Goal: Task Accomplishment & Management: Manage account settings

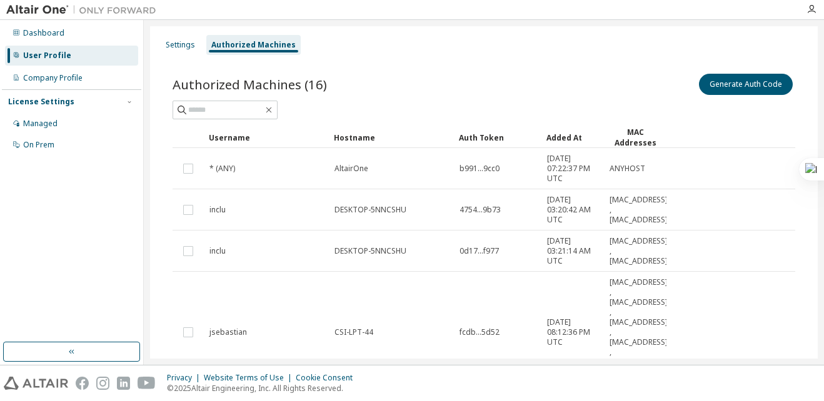
click at [704, 101] on div at bounding box center [483, 110] width 622 height 19
click at [719, 74] on button "Generate Auth Code" at bounding box center [746, 84] width 94 height 21
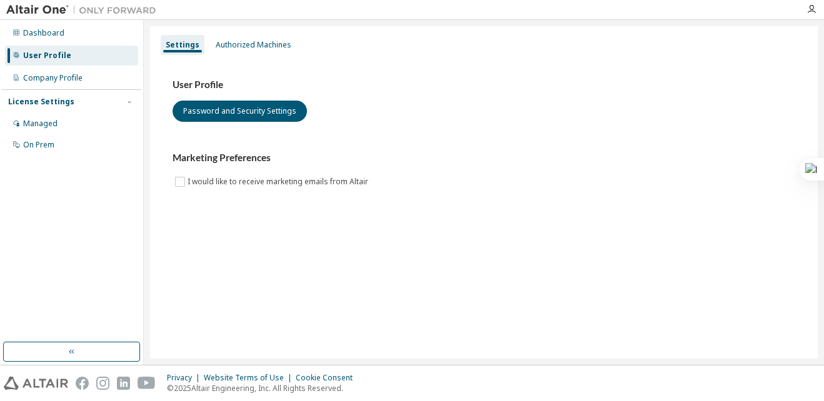
click at [251, 56] on div "User Profile Password and Security Settings Marketing Preferences I would like …" at bounding box center [483, 141] width 652 height 171
click at [251, 55] on div "Settings Authorized Machines" at bounding box center [483, 45] width 652 height 22
click at [254, 48] on div "Authorized Machines" at bounding box center [254, 45] width 76 height 10
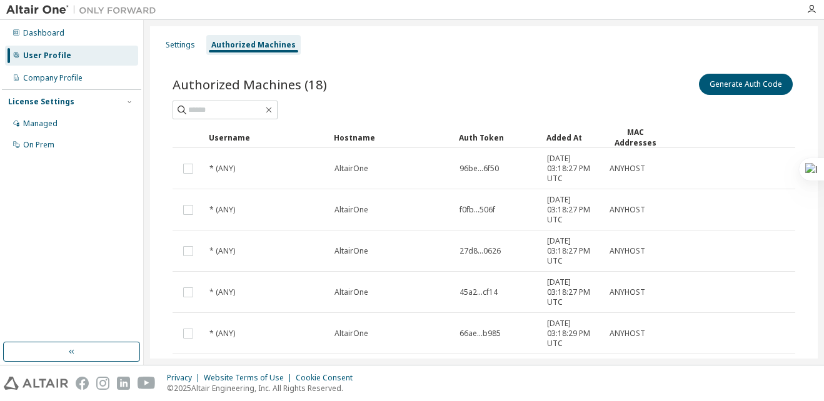
click at [746, 96] on div "Generate Auth Code" at bounding box center [639, 84] width 311 height 26
click at [744, 92] on button "Generate Auth Code" at bounding box center [746, 84] width 94 height 21
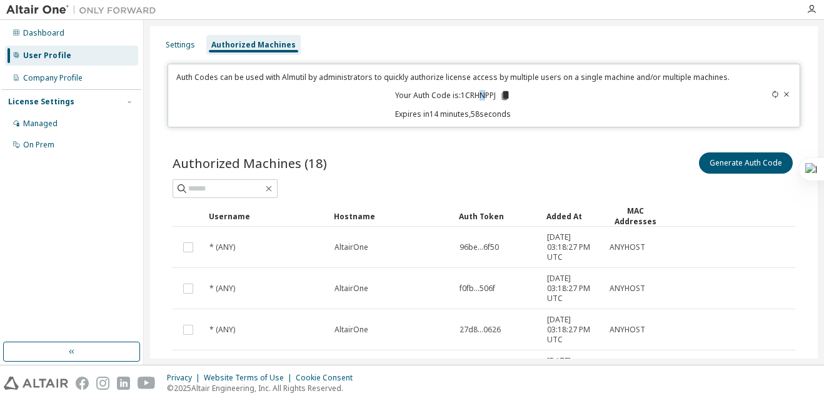
click at [479, 90] on p "Your Auth Code is: 1CRHNPPJ" at bounding box center [453, 95] width 116 height 11
click at [474, 87] on div "Auth Codes can be used with Almutil by administrators to quickly authorize lice…" at bounding box center [453, 95] width 555 height 47
drag, startPoint x: 474, startPoint y: 87, endPoint x: 479, endPoint y: 96, distance: 9.8
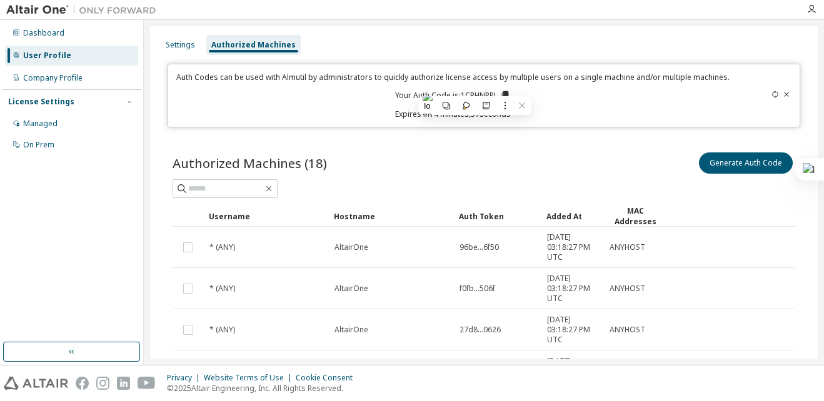
click at [479, 96] on p "Your Auth Code is: 1CRHNPPJ" at bounding box center [453, 95] width 116 height 11
click at [477, 94] on p "Your Auth Code is: 1CRHNPPJ" at bounding box center [453, 95] width 116 height 11
drag, startPoint x: 477, startPoint y: 94, endPoint x: 464, endPoint y: 91, distance: 14.1
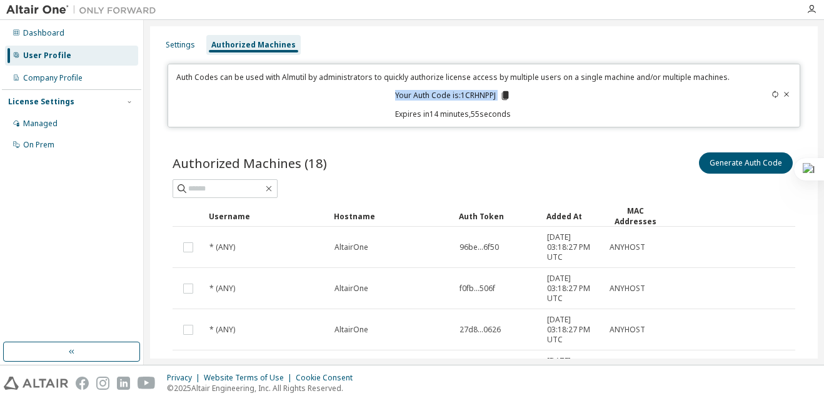
click at [465, 91] on p "Your Auth Code is: 1CRHNPPJ" at bounding box center [453, 95] width 116 height 11
drag, startPoint x: 460, startPoint y: 93, endPoint x: 493, endPoint y: 96, distance: 33.3
click at [493, 96] on p "Your Auth Code is: 1CRHNPPJ" at bounding box center [453, 95] width 116 height 11
drag, startPoint x: 493, startPoint y: 96, endPoint x: 471, endPoint y: 94, distance: 22.6
click at [486, 96] on p "Your Auth Code is: 1CRHNPPJ" at bounding box center [453, 95] width 116 height 11
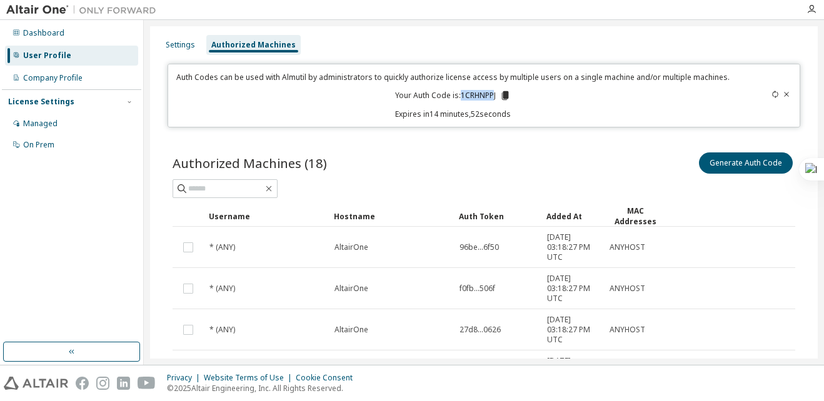
drag, startPoint x: 457, startPoint y: 92, endPoint x: 492, endPoint y: 96, distance: 35.1
click at [492, 96] on p "Your Auth Code is: 1CRHNPPJ" at bounding box center [453, 95] width 116 height 11
drag, startPoint x: 492, startPoint y: 96, endPoint x: 484, endPoint y: 95, distance: 7.5
copy p "1CRHNPP"
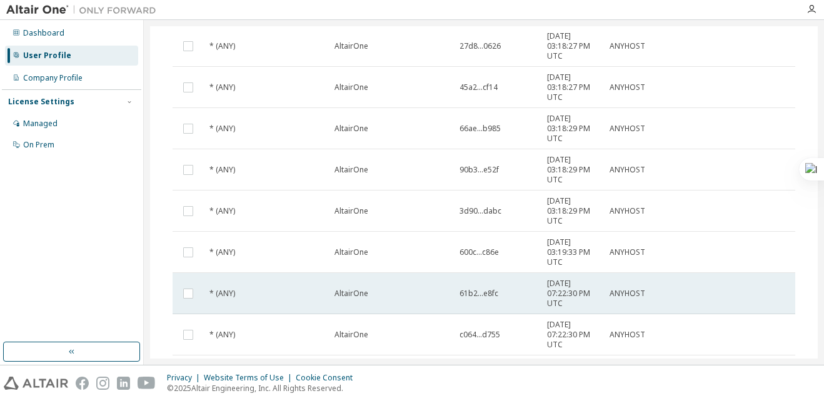
scroll to position [346, 0]
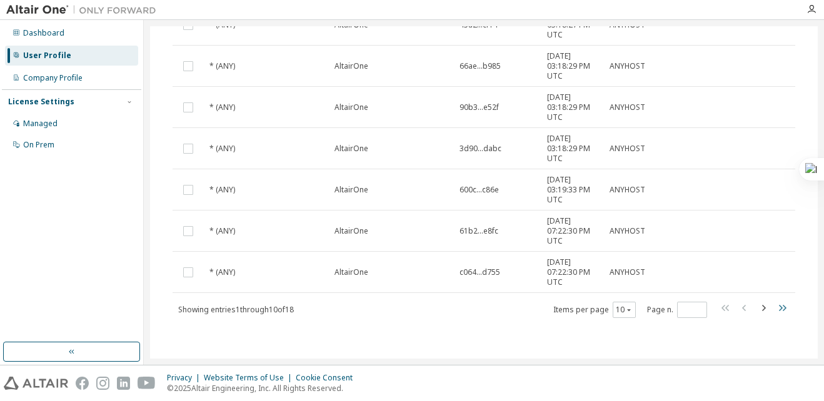
click at [774, 313] on icon "button" at bounding box center [781, 308] width 15 height 15
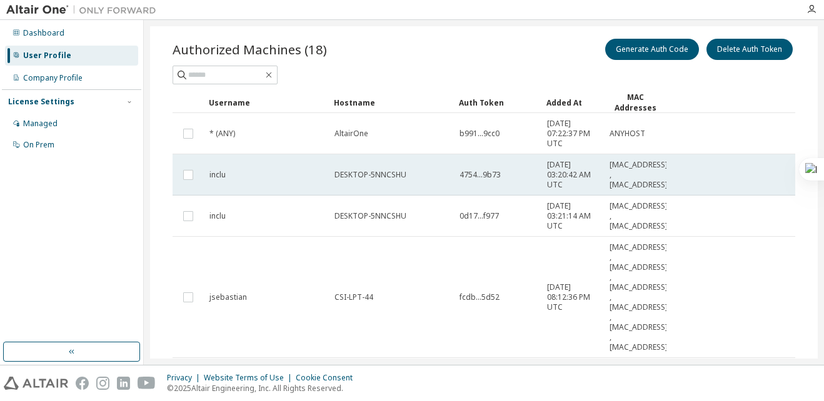
scroll to position [31, 0]
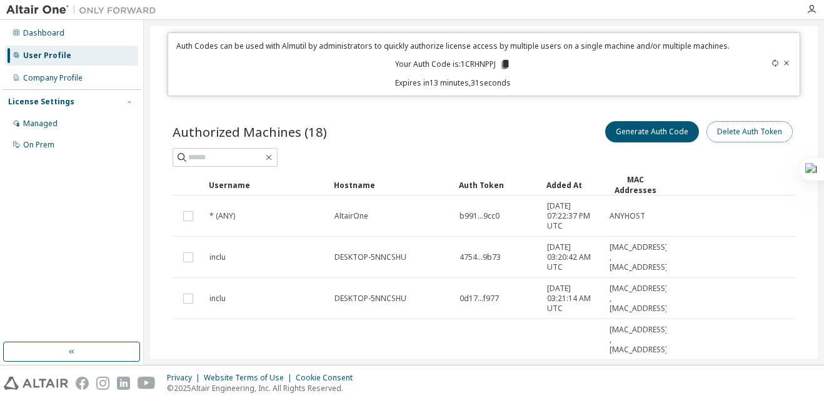
click at [739, 136] on button "Delete Auth Token" at bounding box center [749, 131] width 86 height 21
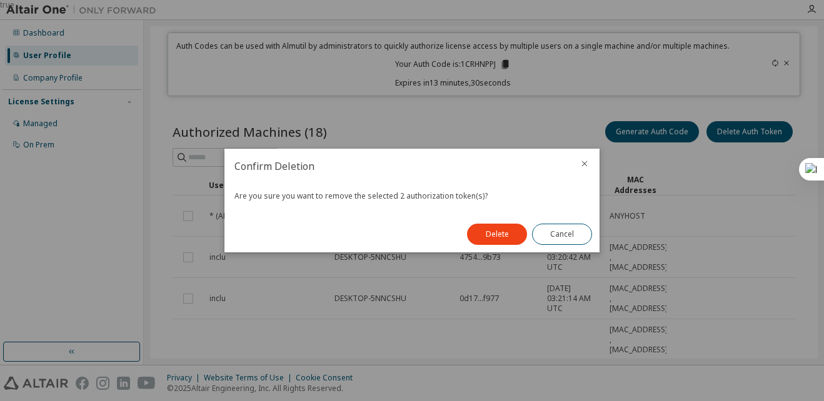
click at [515, 226] on button "Delete" at bounding box center [497, 234] width 60 height 21
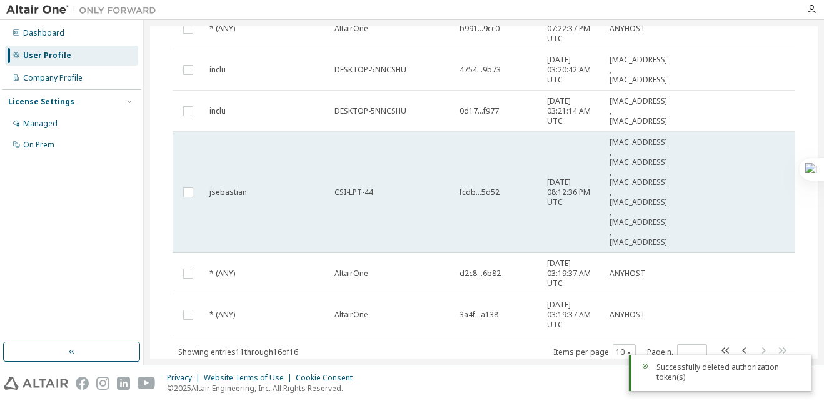
scroll to position [261, 0]
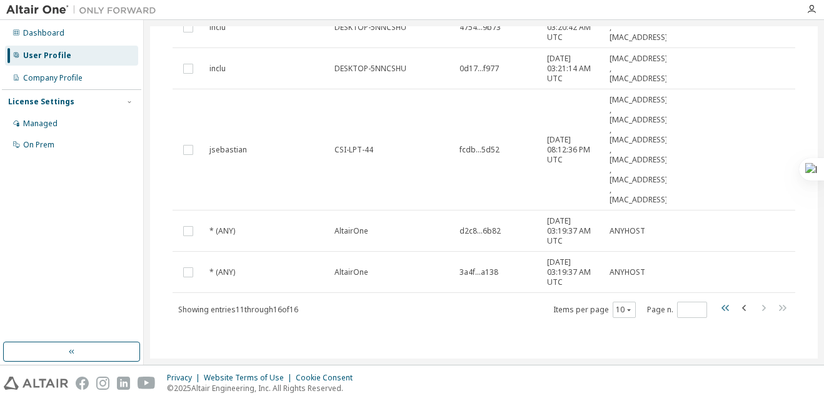
click at [724, 308] on icon "button" at bounding box center [725, 308] width 15 height 15
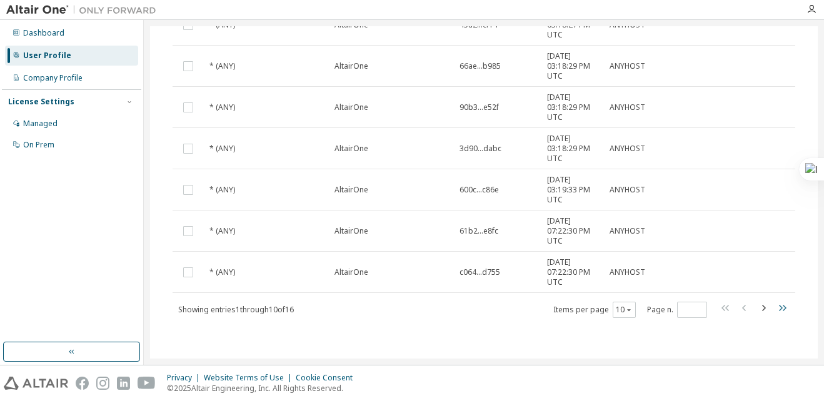
click at [781, 309] on icon "button" at bounding box center [781, 308] width 15 height 15
type input "*"
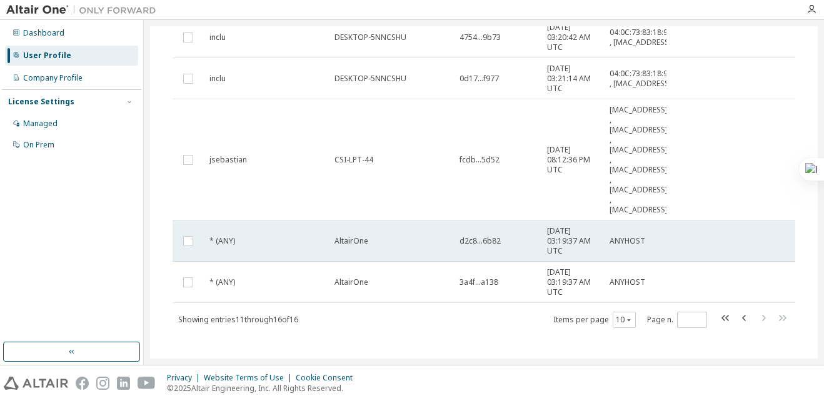
scroll to position [261, 0]
